Goal: Navigation & Orientation: Find specific page/section

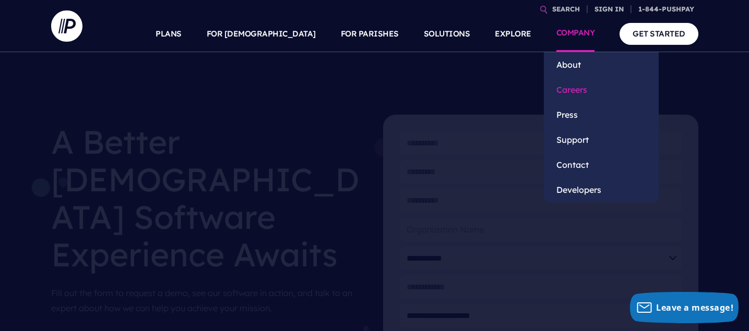
click at [568, 85] on link "Careers" at bounding box center [601, 89] width 115 height 25
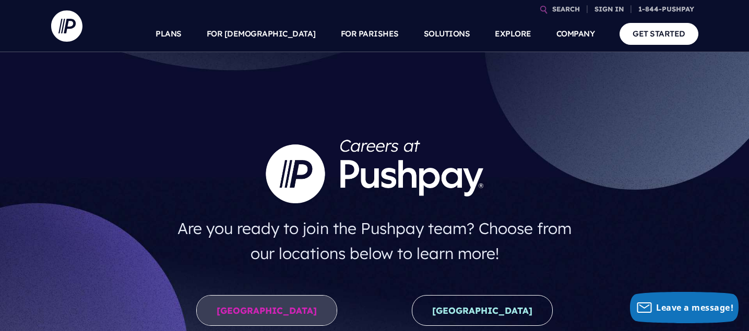
click at [248, 302] on link "[GEOGRAPHIC_DATA]" at bounding box center [266, 310] width 141 height 31
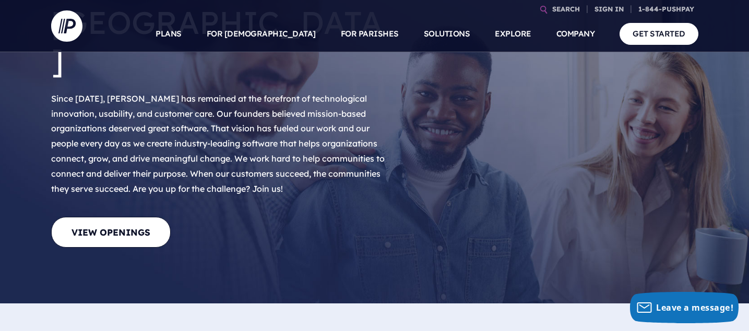
scroll to position [134, 0]
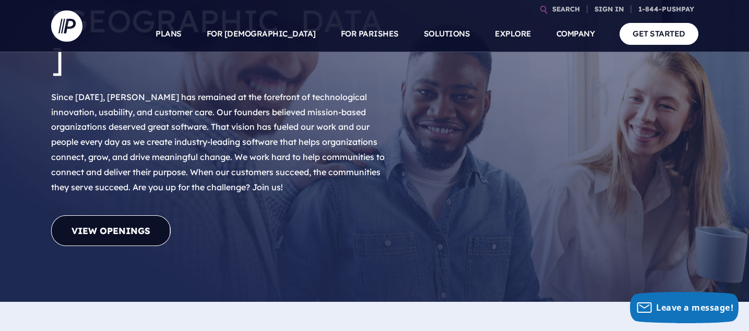
click at [123, 216] on link "View Openings" at bounding box center [110, 231] width 119 height 31
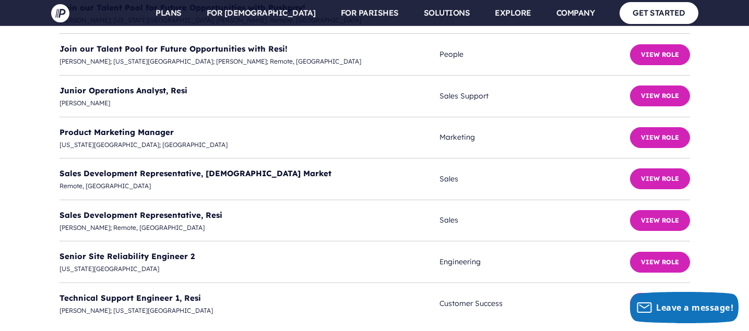
scroll to position [2891, 0]
